Goal: Information Seeking & Learning: Check status

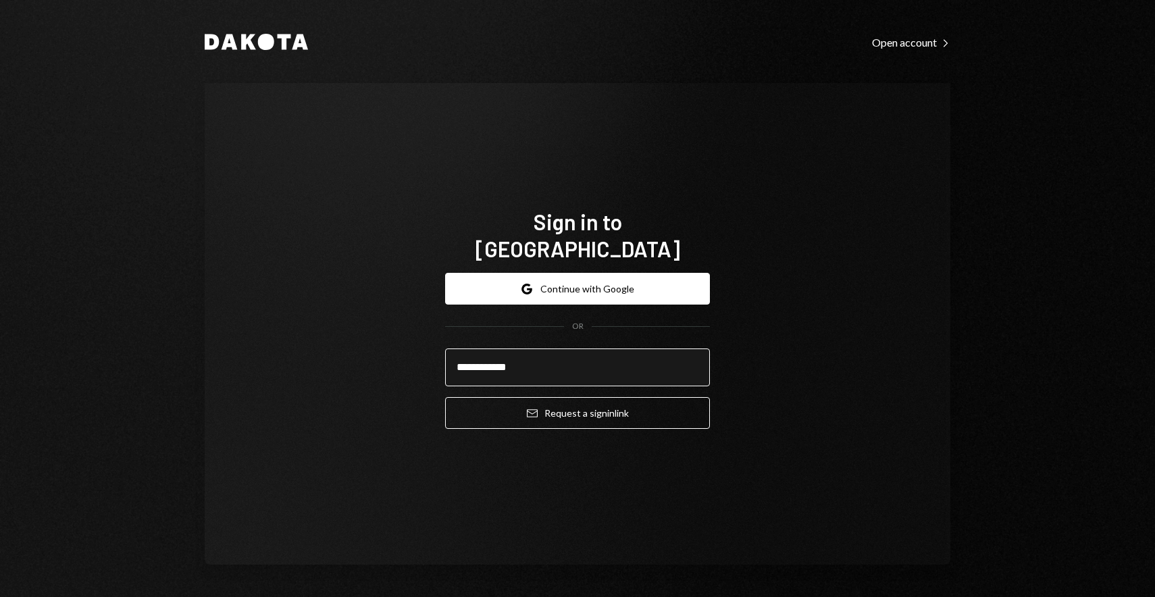
type input "**********"
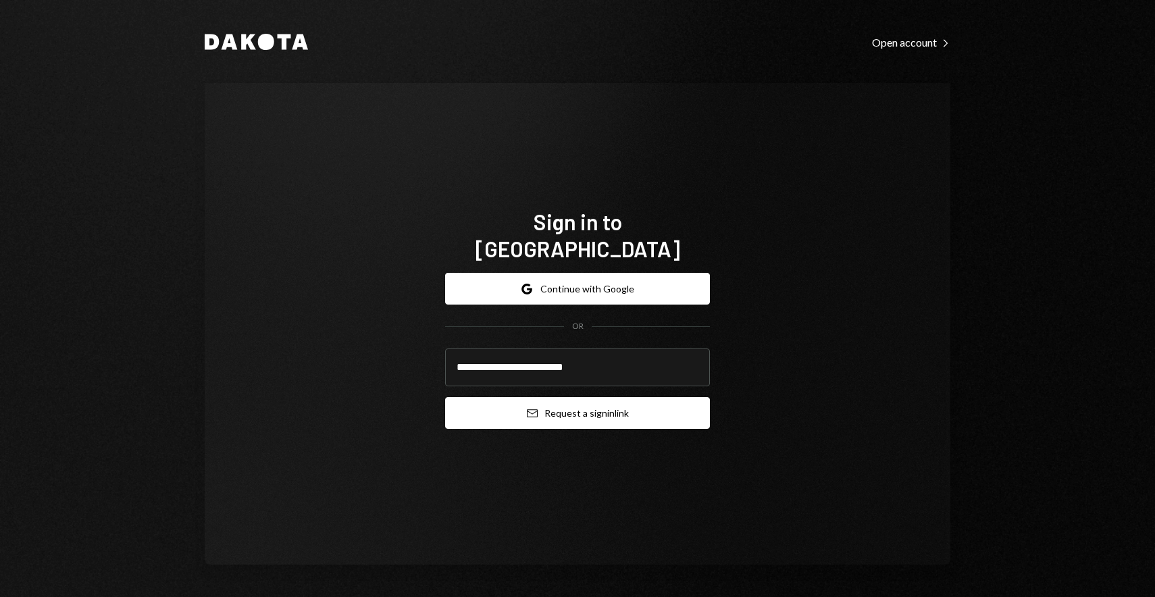
click at [527, 408] on icon "Email" at bounding box center [532, 413] width 11 height 11
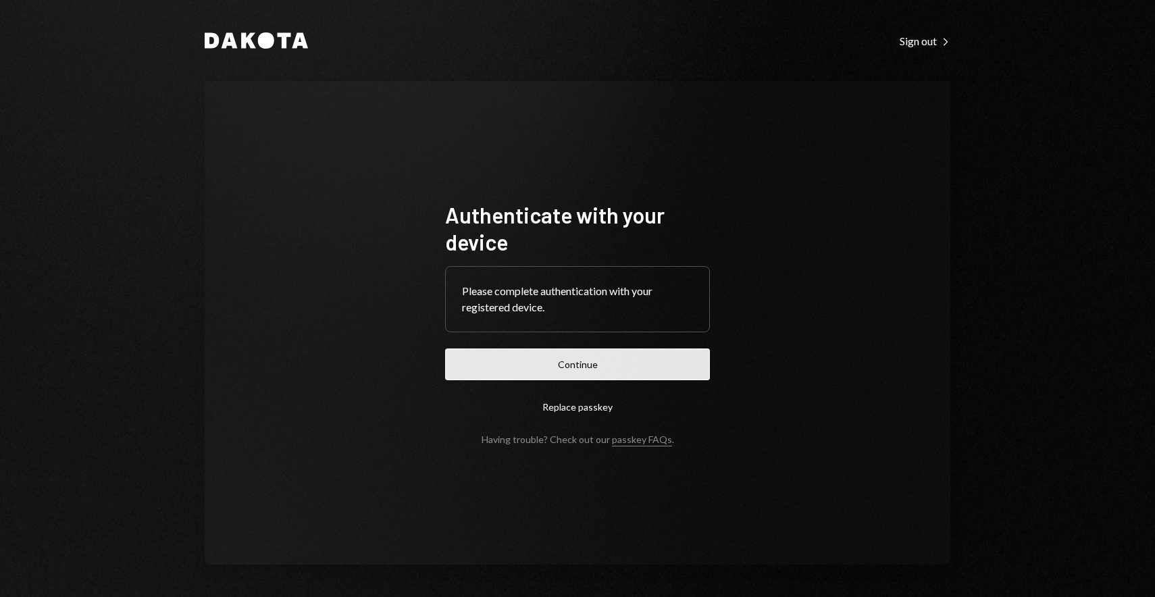
click at [573, 372] on button "Continue" at bounding box center [577, 364] width 265 height 32
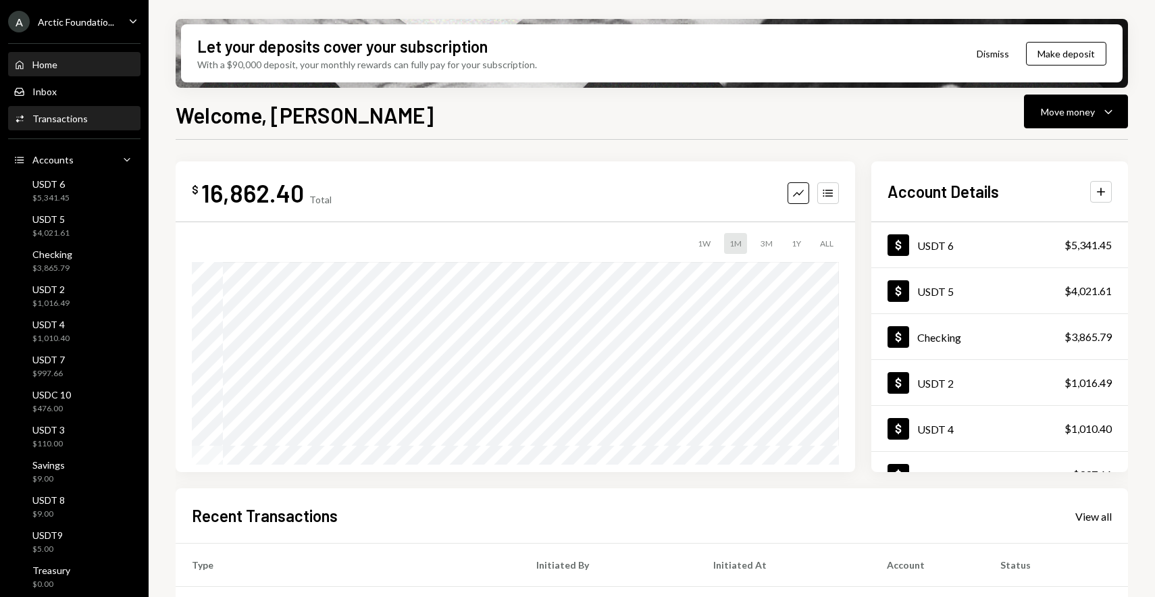
click at [57, 122] on div "Transactions" at bounding box center [59, 118] width 55 height 11
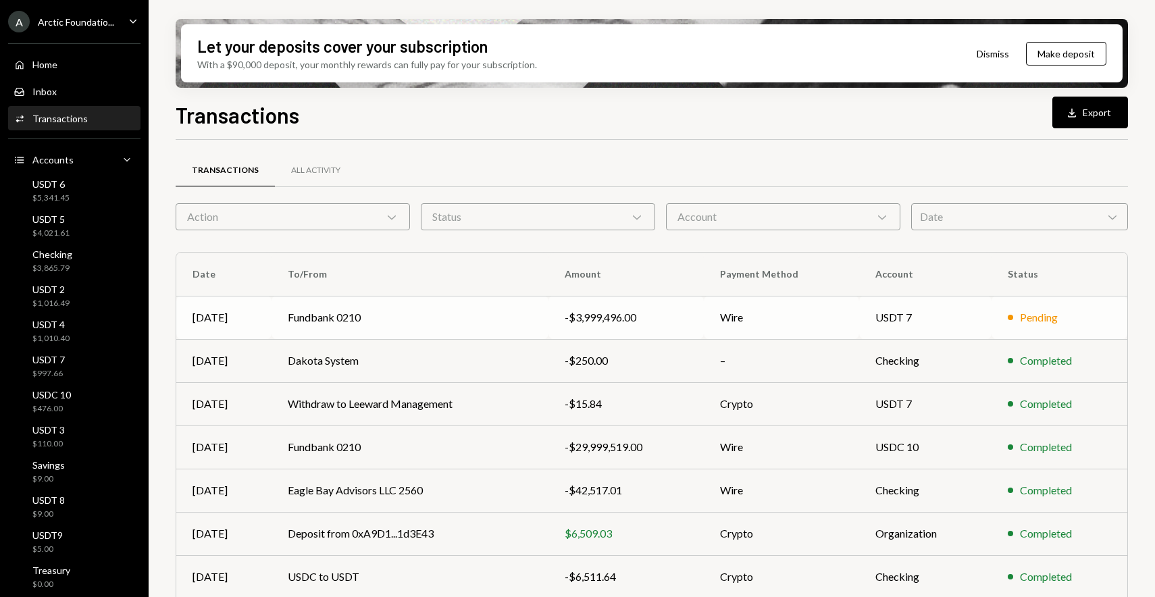
click at [626, 320] on div "-$3,999,496.00" at bounding box center [625, 317] width 122 height 16
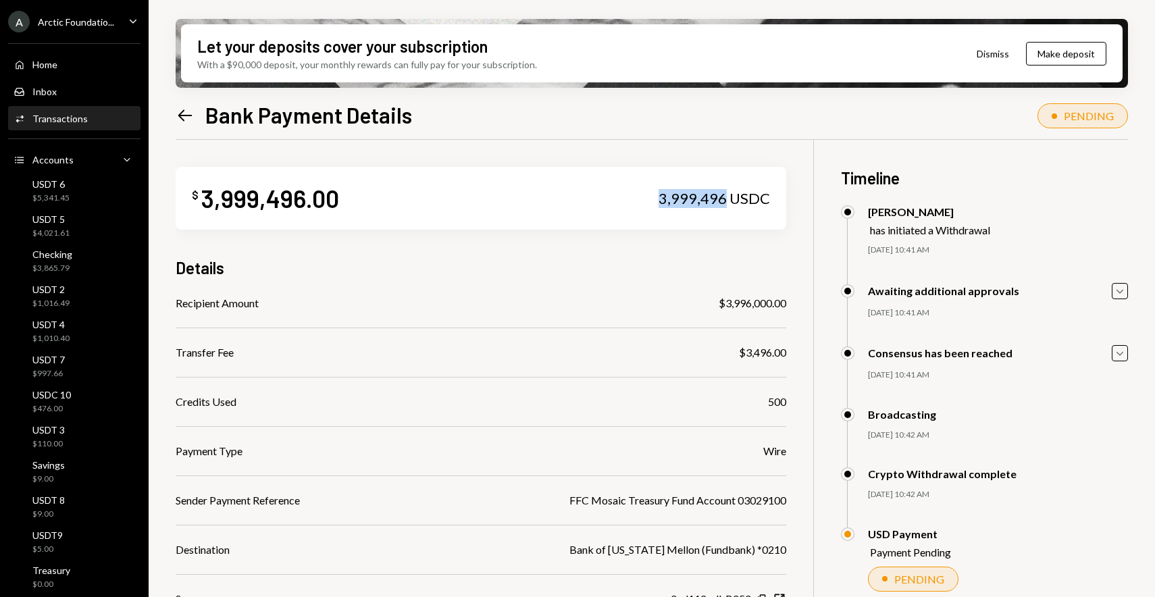
drag, startPoint x: 655, startPoint y: 202, endPoint x: 724, endPoint y: 201, distance: 69.6
click at [724, 201] on div "$ 3,999,496.00 3,999,496 USDC" at bounding box center [481, 198] width 610 height 63
copy div "3,999,496"
drag, startPoint x: 789, startPoint y: 305, endPoint x: 723, endPoint y: 308, distance: 66.3
click at [723, 308] on div "$ 3,999,496.00 3,999,496 USDC Details Recipient Amount $3,996,000.00 Transfer F…" at bounding box center [652, 438] width 952 height 597
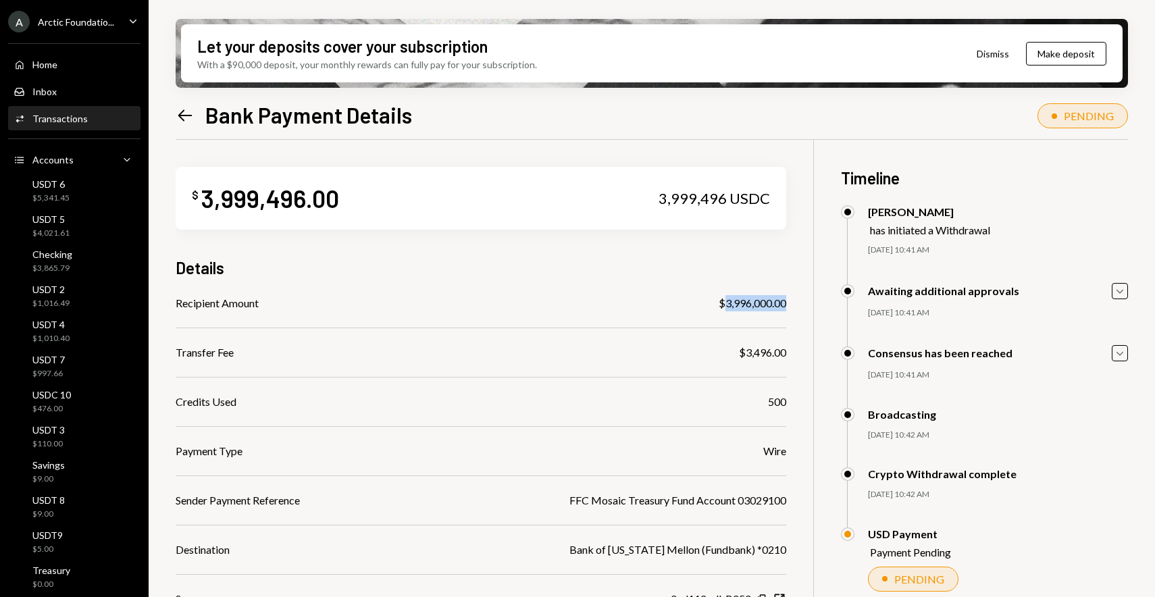
copy div "3,996,000.00"
click at [745, 154] on div "$ 3,999,496.00 3,999,496 USDC Details Recipient Amount $3,996,000.00 Transfer F…" at bounding box center [481, 423] width 610 height 566
click at [174, 109] on div "Let your deposits cover your subscription With a $90,000 deposit, your monthly …" at bounding box center [652, 298] width 1006 height 597
click at [183, 109] on icon at bounding box center [185, 114] width 14 height 11
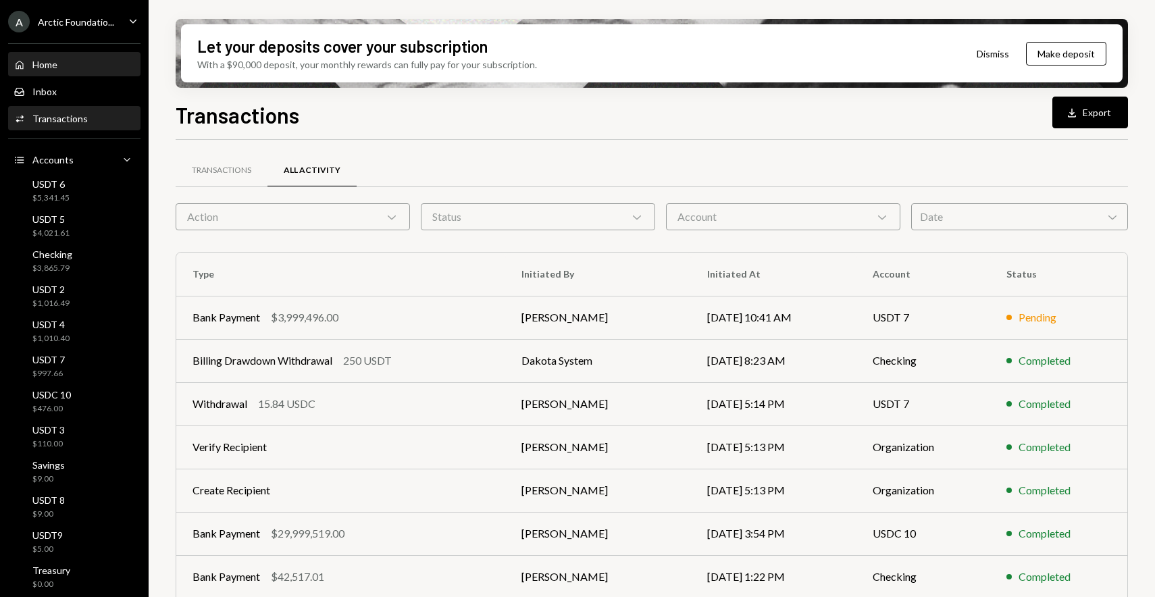
click at [65, 74] on div "Home Home" at bounding box center [75, 64] width 122 height 23
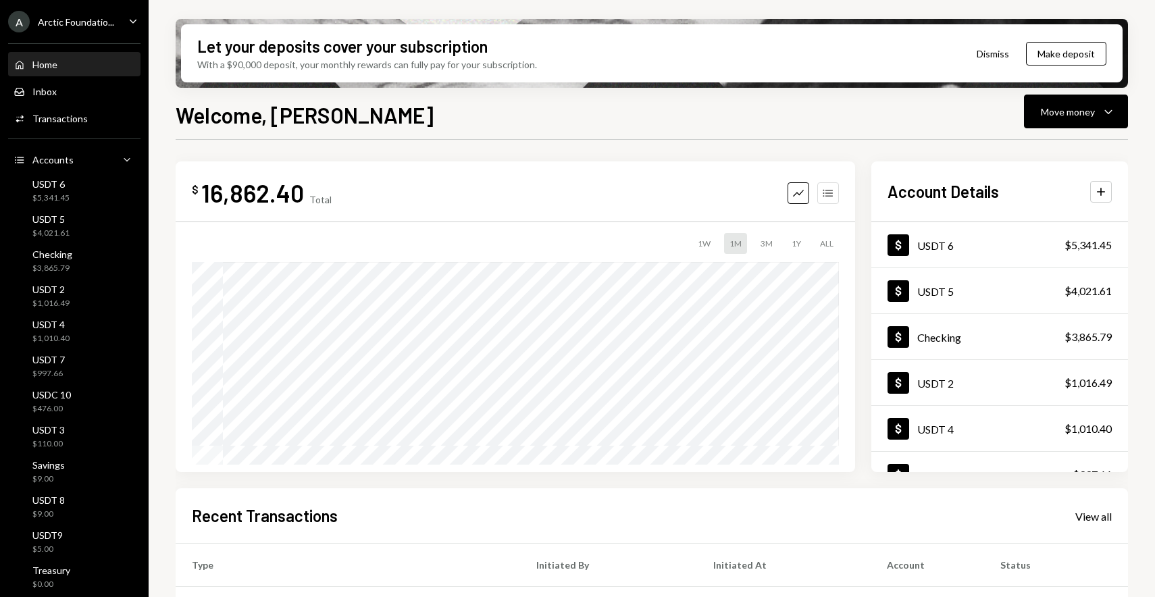
click at [833, 198] on icon "Accounts" at bounding box center [828, 193] width 14 height 14
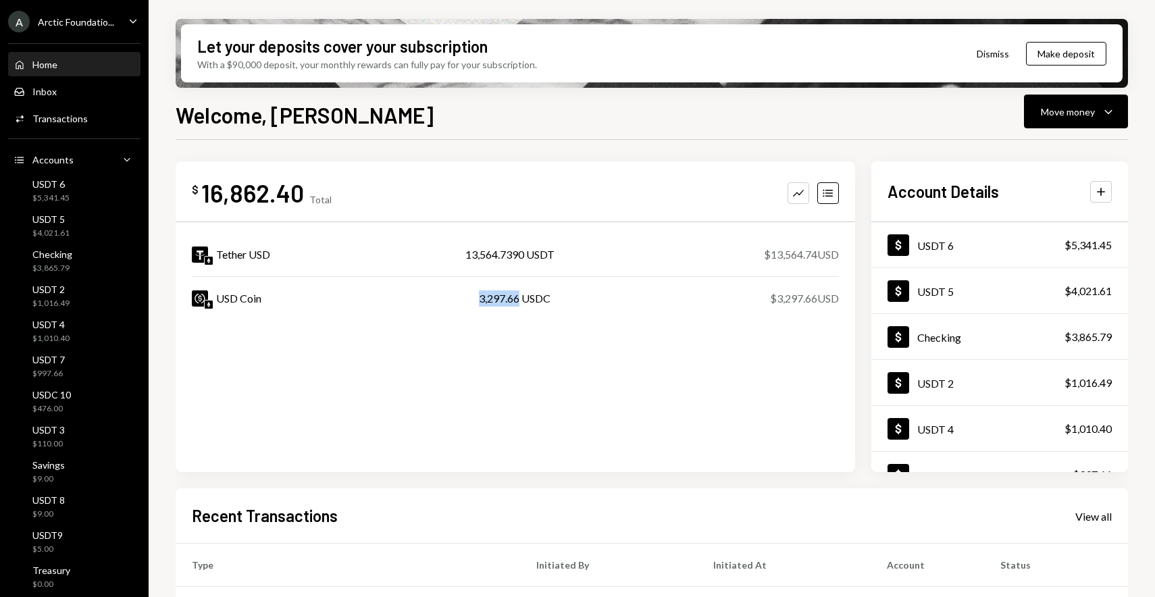
drag, startPoint x: 517, startPoint y: 295, endPoint x: 477, endPoint y: 301, distance: 41.0
click at [479, 301] on div "3,297.66 USDC" at bounding box center [515, 298] width 72 height 16
copy div "3,297.66"
drag, startPoint x: 458, startPoint y: 255, endPoint x: 524, endPoint y: 259, distance: 66.3
click at [524, 259] on div "Tether USD 13,564.7390 USDT $13,564.74 USD" at bounding box center [515, 254] width 647 height 43
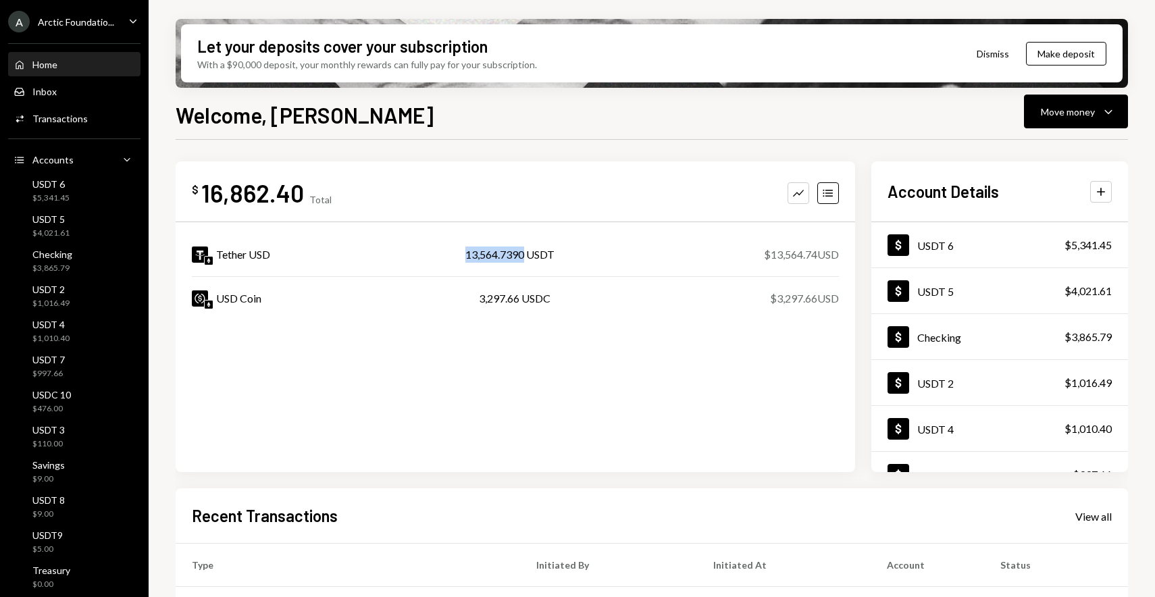
copy div "13,564.7390"
